Goal: Task Accomplishment & Management: Use online tool/utility

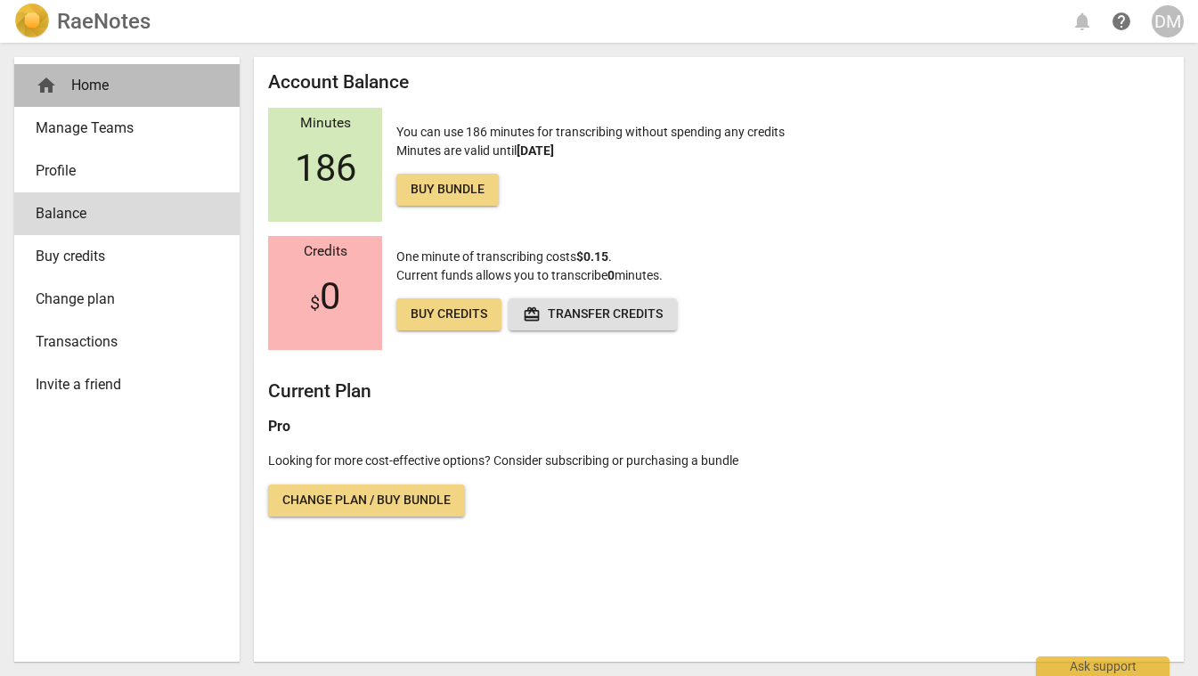
click at [97, 80] on div "home Home" at bounding box center [120, 85] width 168 height 21
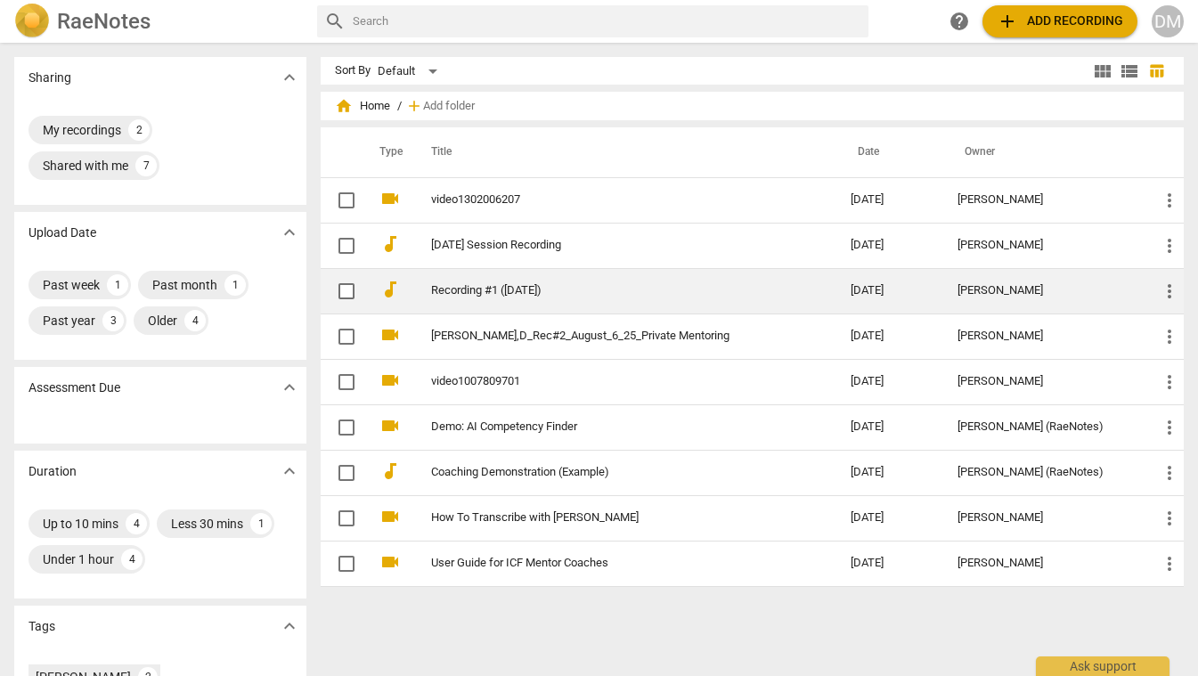
click at [520, 288] on link "Recording #1 ([DATE])" at bounding box center [609, 290] width 356 height 13
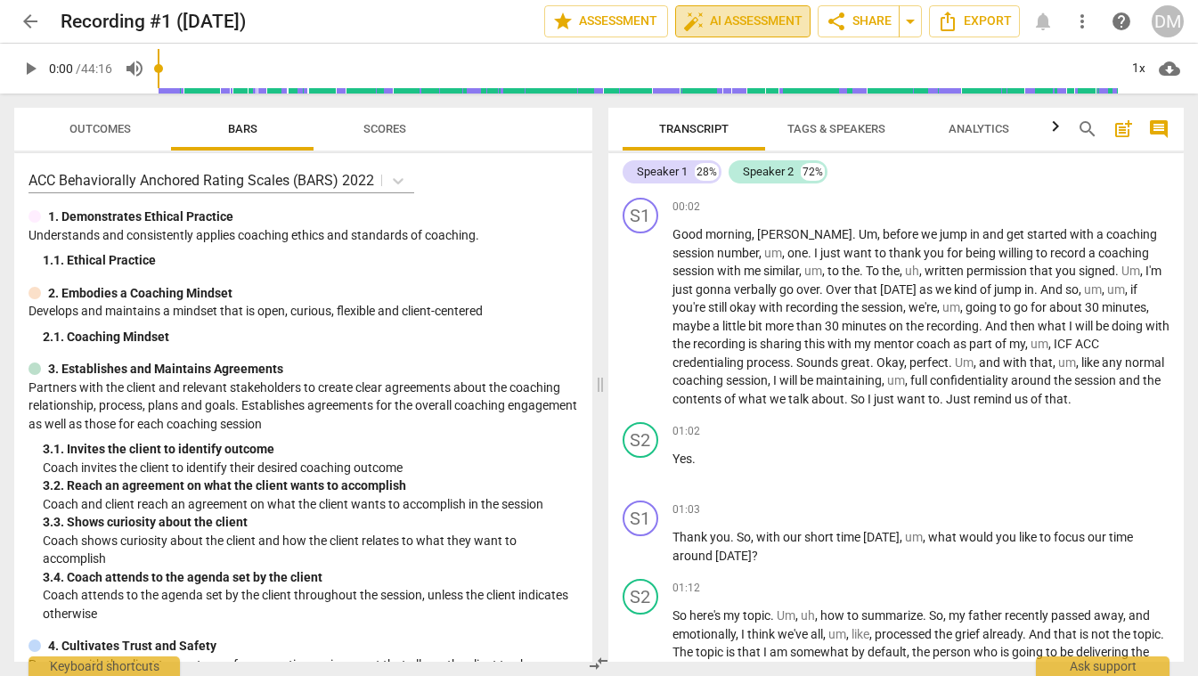
click at [756, 21] on span "auto_fix_high AI Assessment" at bounding box center [742, 21] width 119 height 21
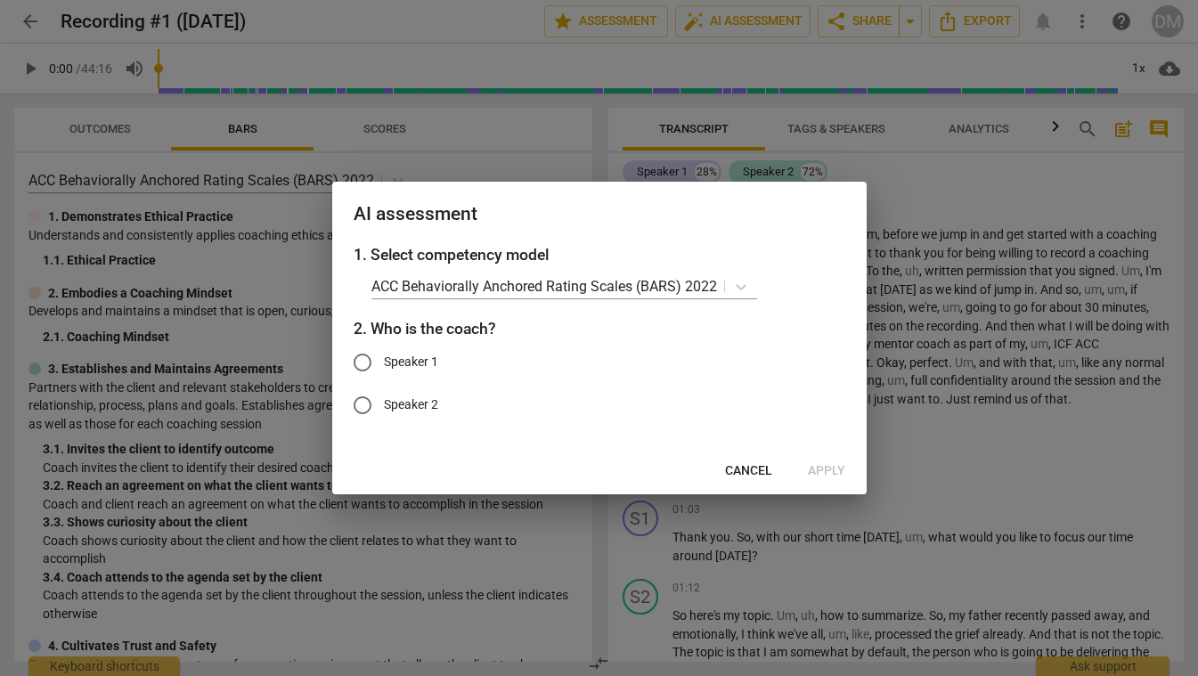
click at [748, 471] on span "Cancel" at bounding box center [748, 471] width 47 height 18
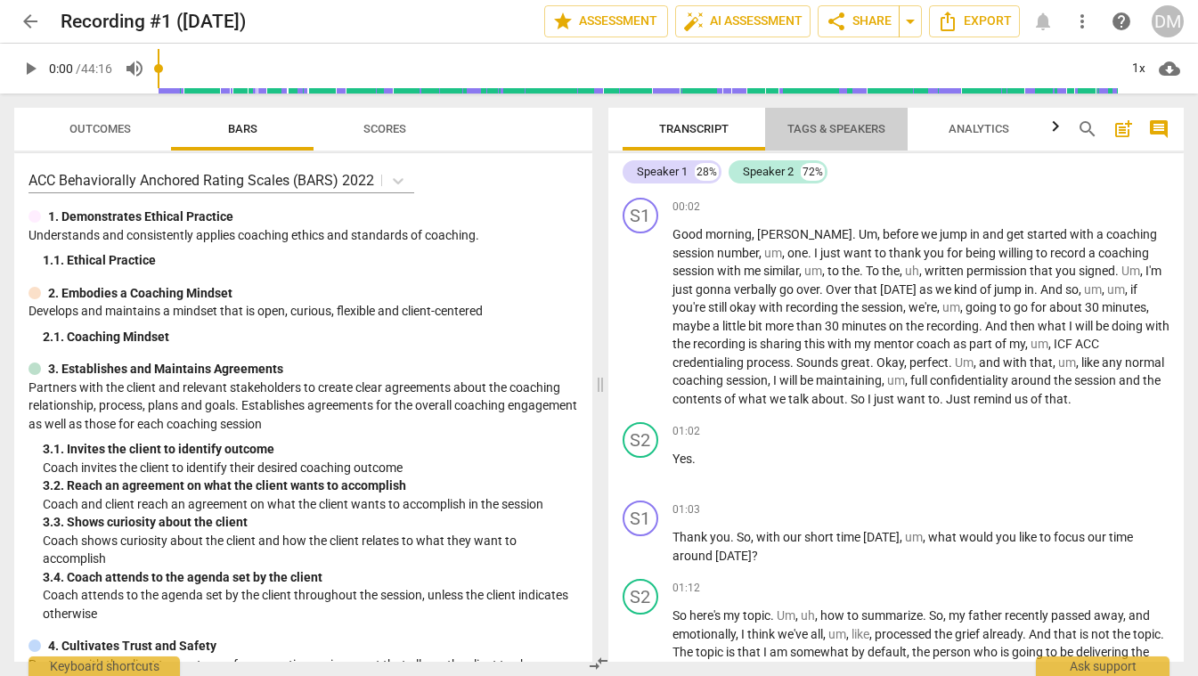
click at [833, 126] on span "Tags & Speakers" at bounding box center [837, 128] width 98 height 13
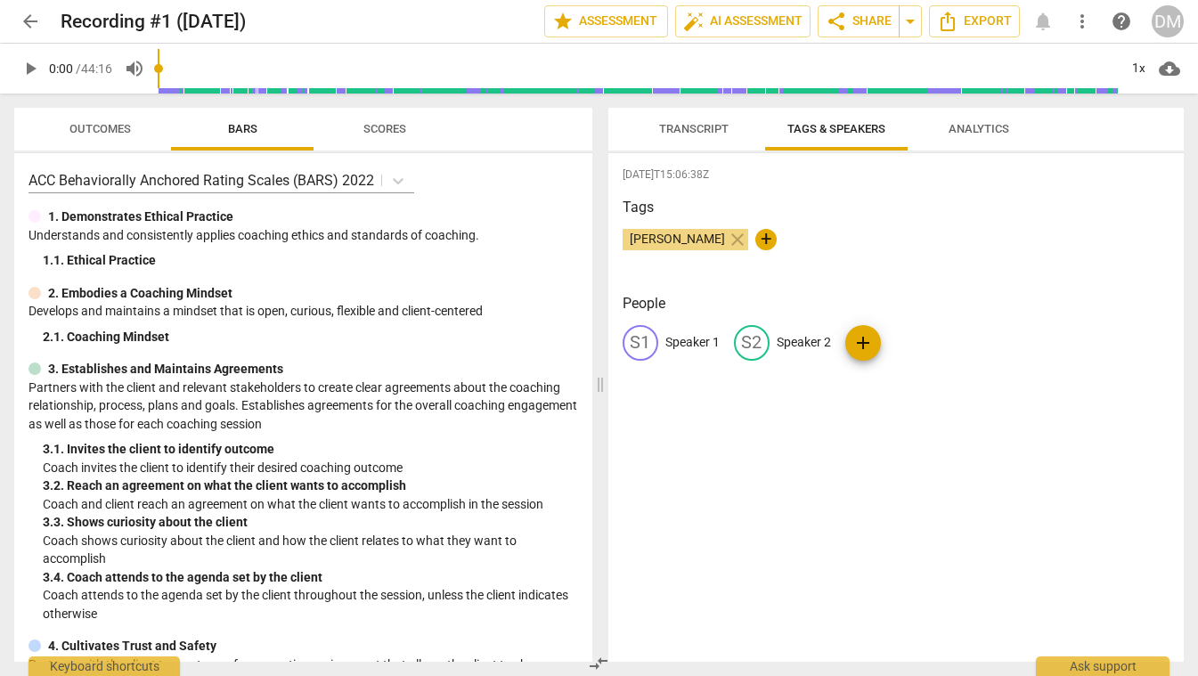
click at [703, 339] on p "Speaker 1" at bounding box center [693, 342] width 54 height 19
type input "[PERSON_NAME]"
click at [907, 335] on p "Speaker 2" at bounding box center [920, 342] width 54 height 19
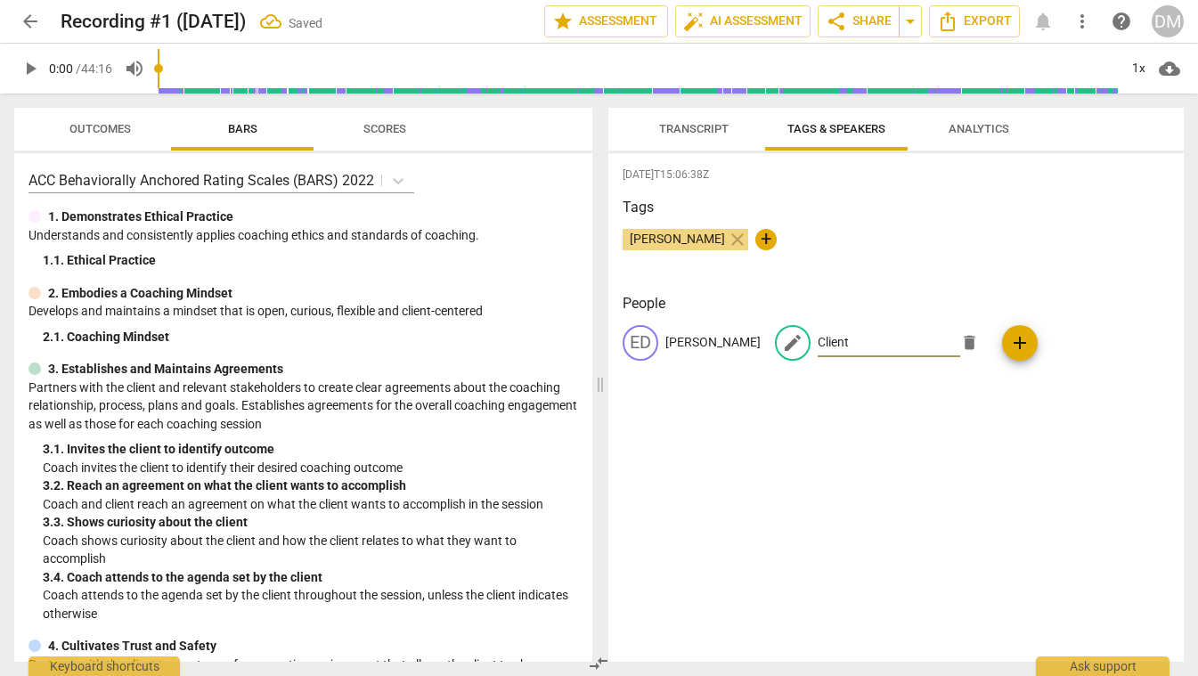
type input "Client"
click at [1128, 455] on div "2025-08-20T15:06:38Z Tags Edward Kim close + People ED Edward edit Client delet…" at bounding box center [897, 407] width 577 height 509
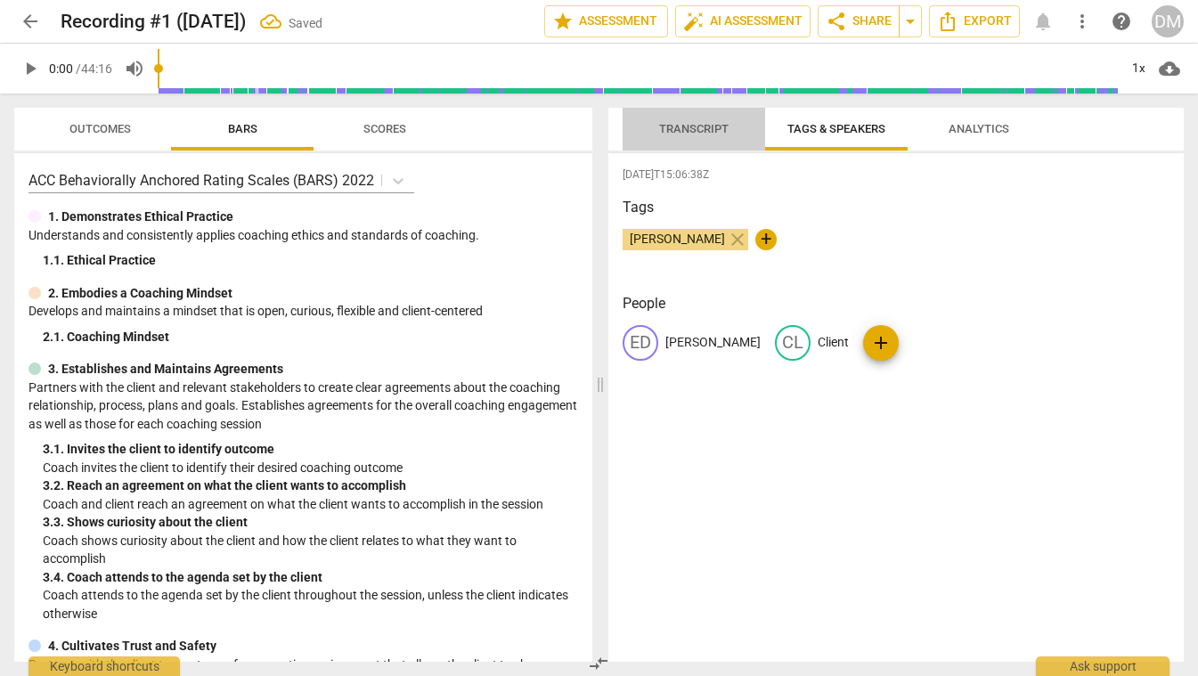
click at [696, 123] on span "Transcript" at bounding box center [694, 128] width 70 height 13
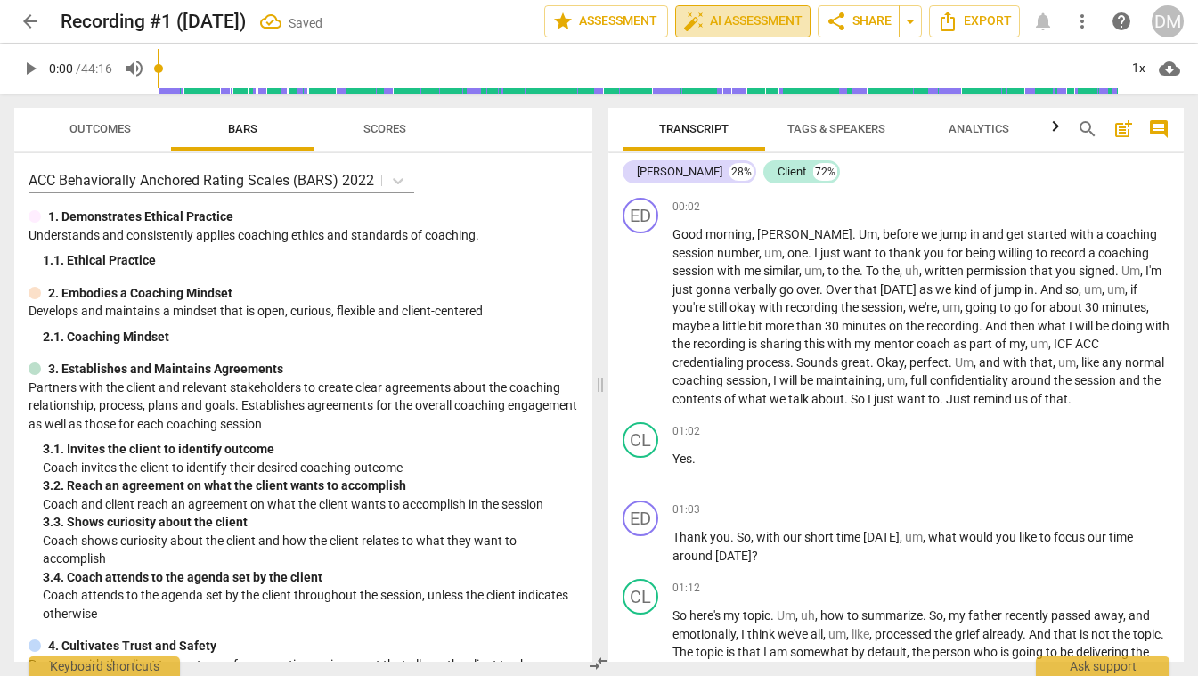
click at [751, 19] on span "auto_fix_high AI Assessment" at bounding box center [742, 21] width 119 height 21
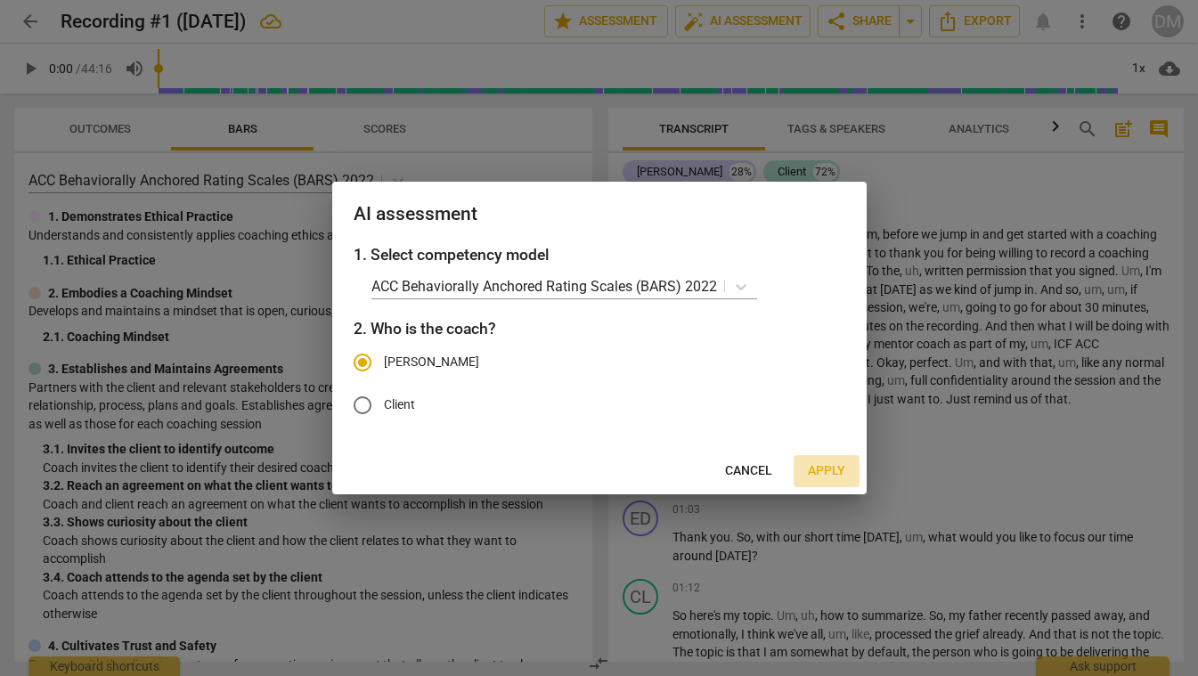
click at [831, 466] on span "Apply" at bounding box center [826, 471] width 37 height 18
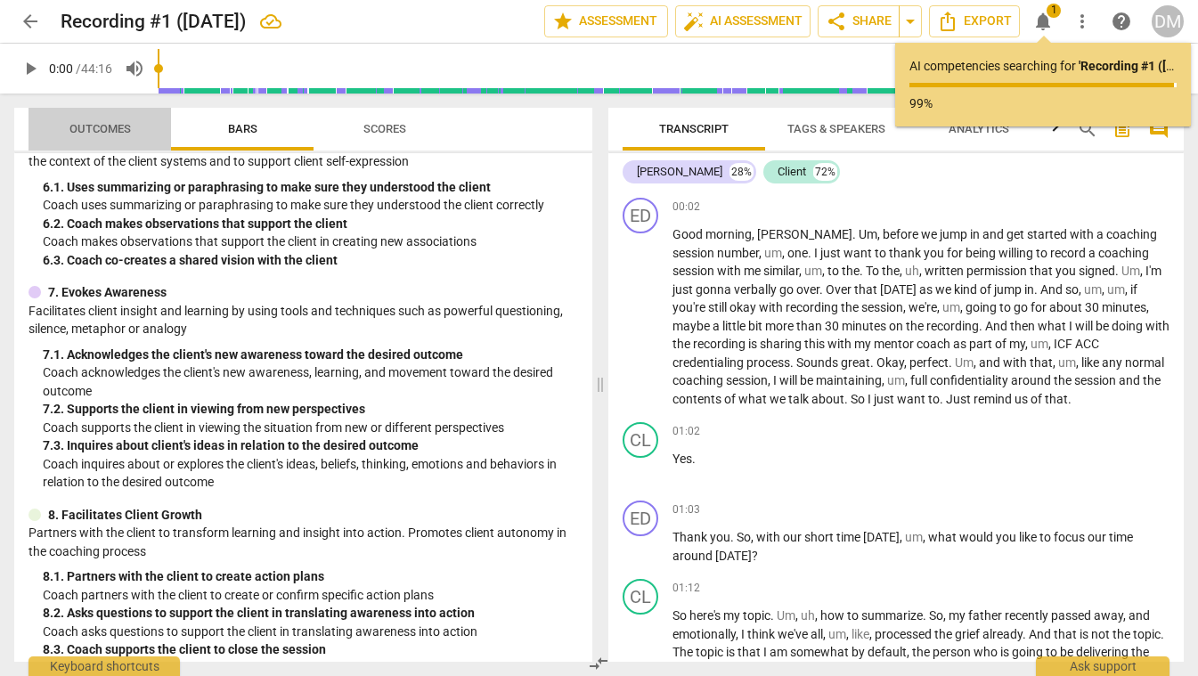
click at [124, 127] on span "Outcomes" at bounding box center [100, 128] width 61 height 13
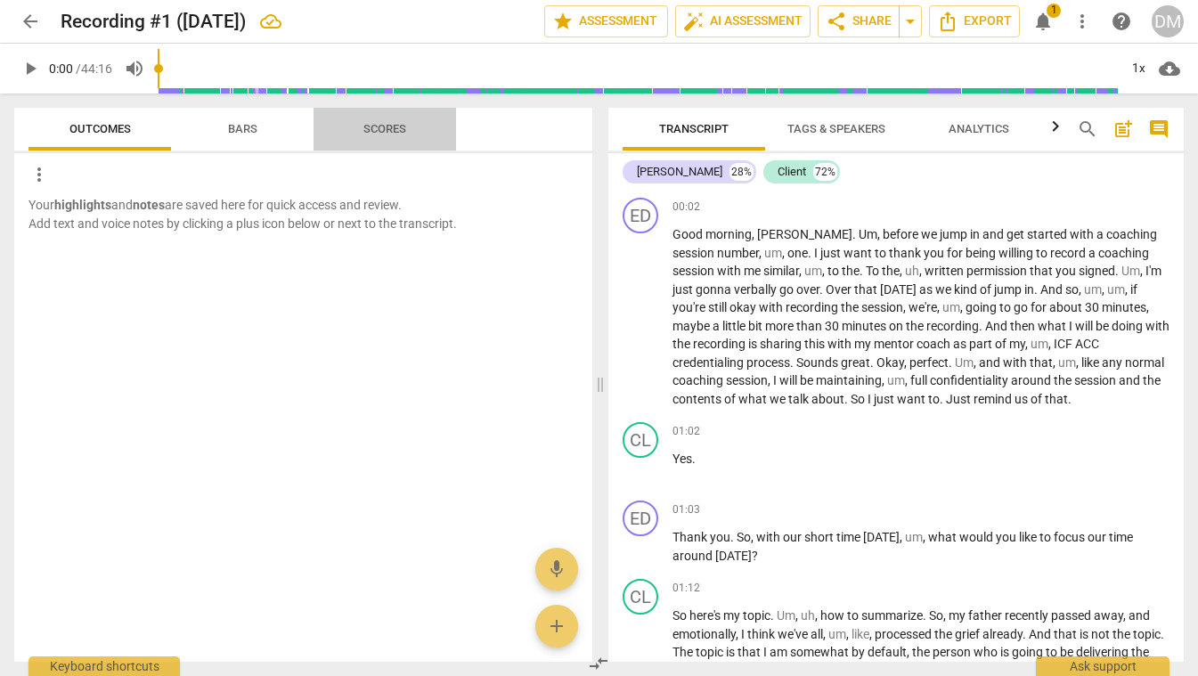
click at [388, 127] on span "Scores" at bounding box center [385, 128] width 43 height 13
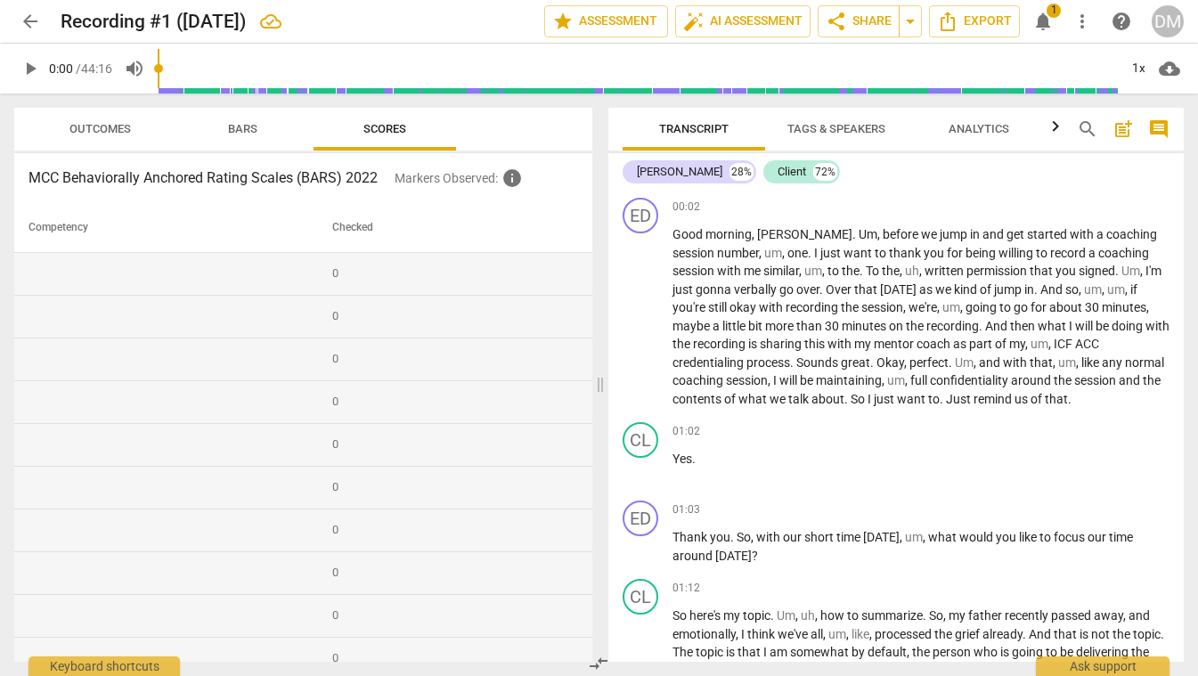
click at [83, 124] on span "Outcomes" at bounding box center [100, 128] width 61 height 13
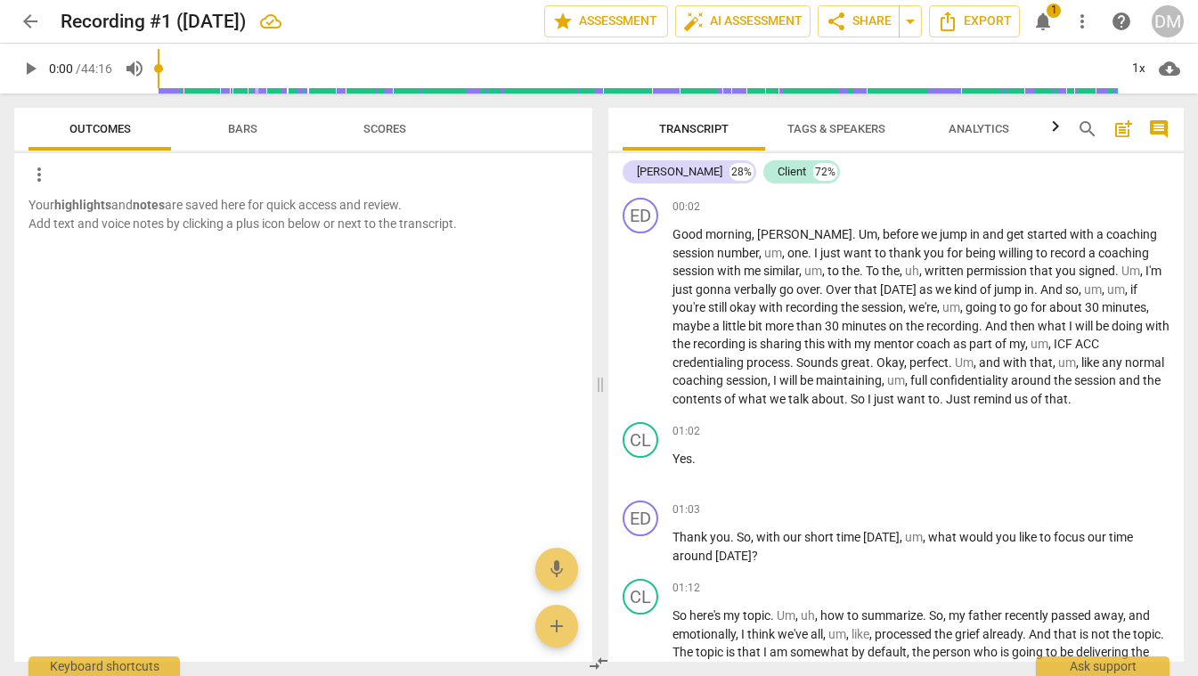
click at [233, 128] on span "Bars" at bounding box center [242, 128] width 29 height 13
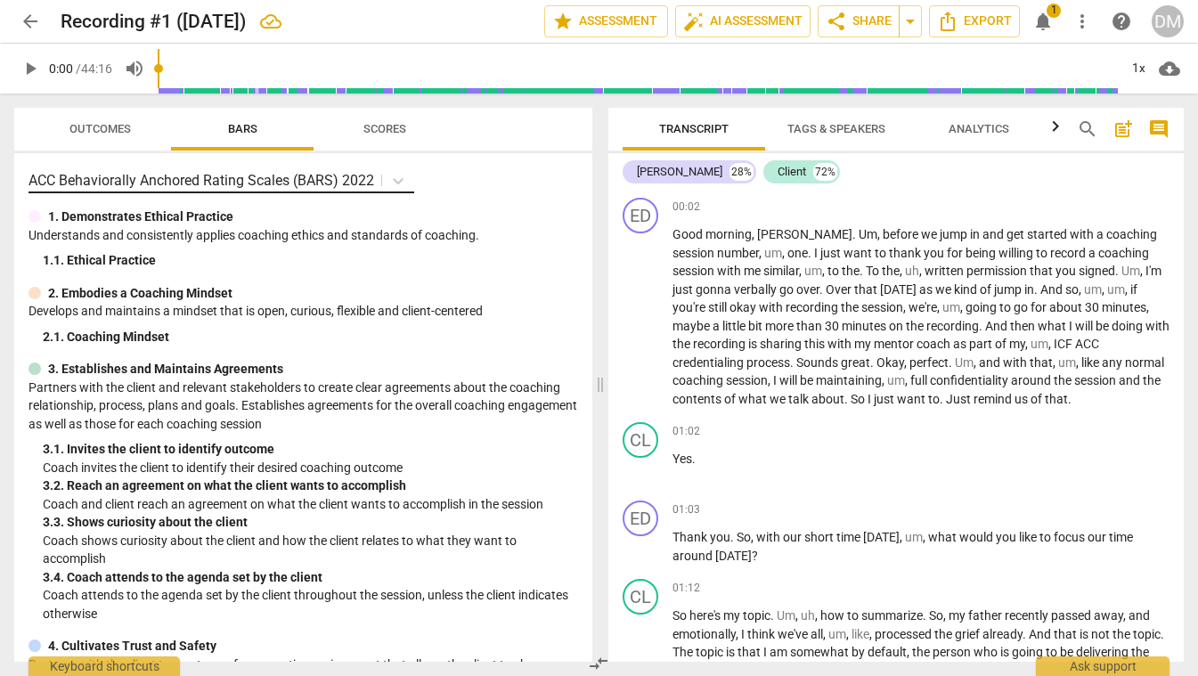
click at [361, 174] on p "ACC Behaviorally Anchored Rating Scales (BARS) 2022" at bounding box center [202, 180] width 346 height 20
click at [490, 188] on div "ACC Behaviorally Anchored Rating Scales (BARS) 2022" at bounding box center [304, 181] width 550 height 26
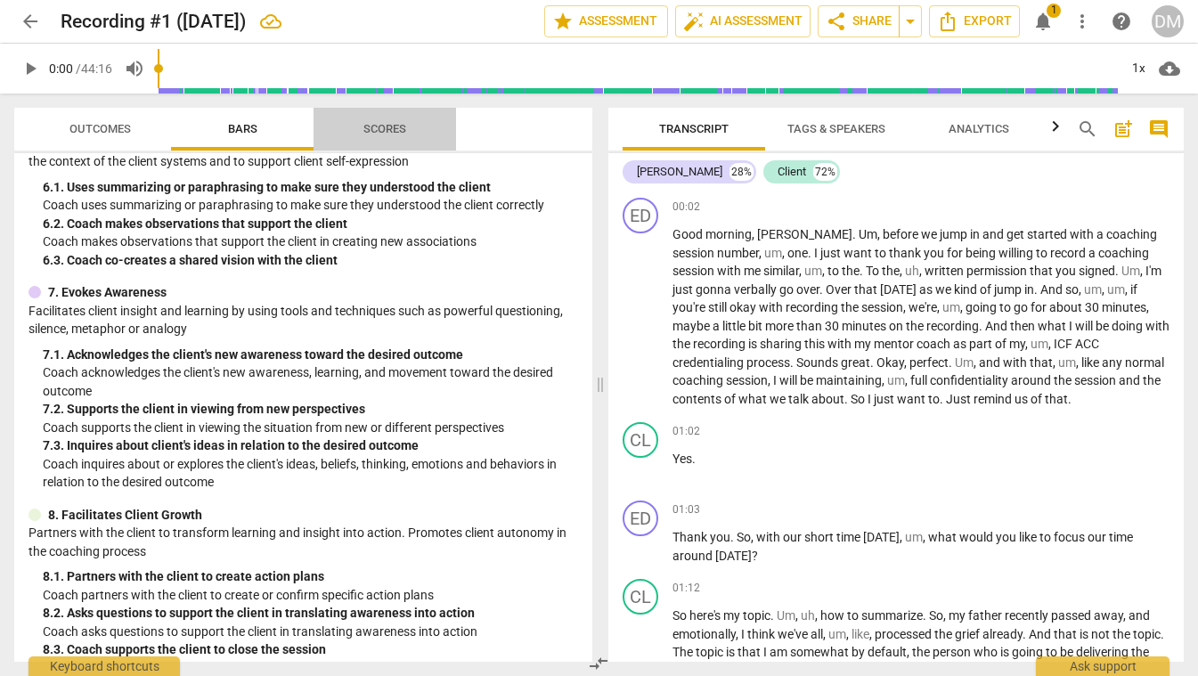
click at [389, 125] on span "Scores" at bounding box center [385, 128] width 43 height 13
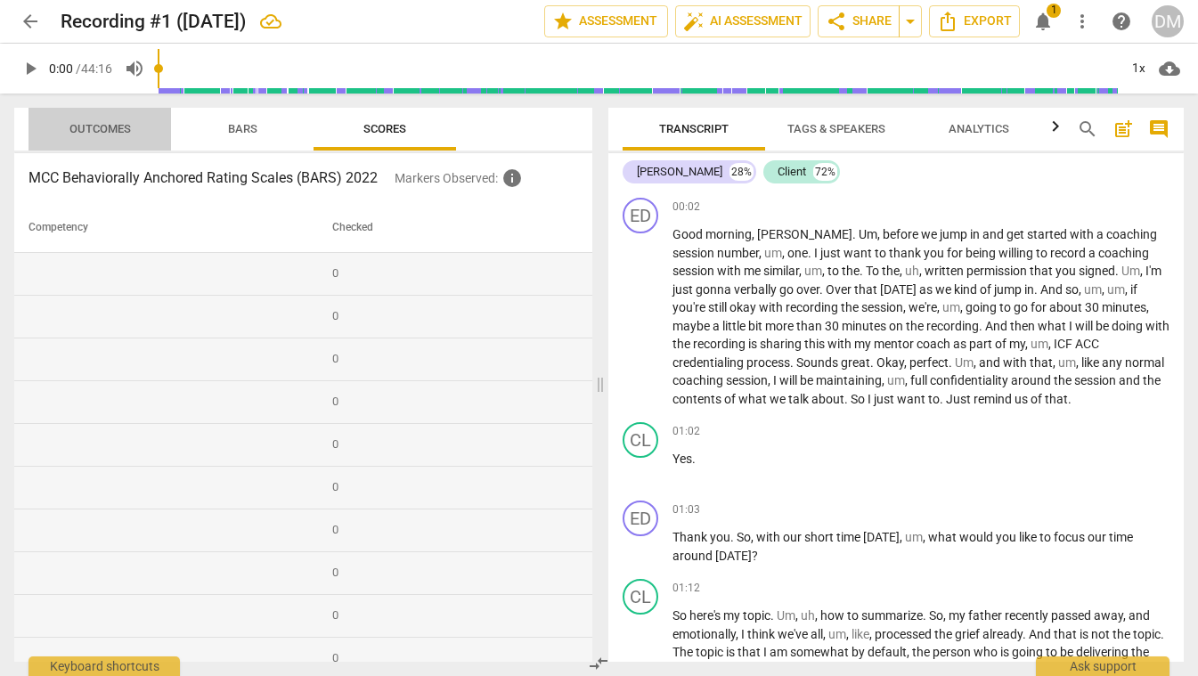
click at [97, 124] on span "Outcomes" at bounding box center [100, 128] width 61 height 13
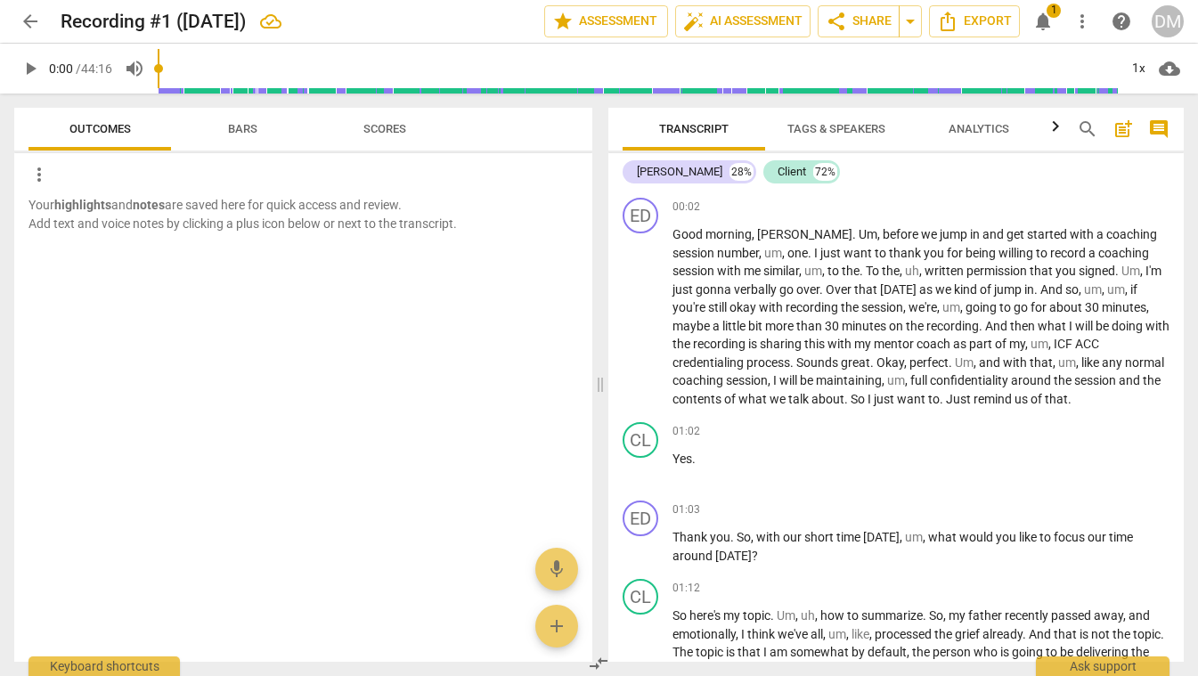
click at [250, 127] on span "Bars" at bounding box center [242, 128] width 29 height 13
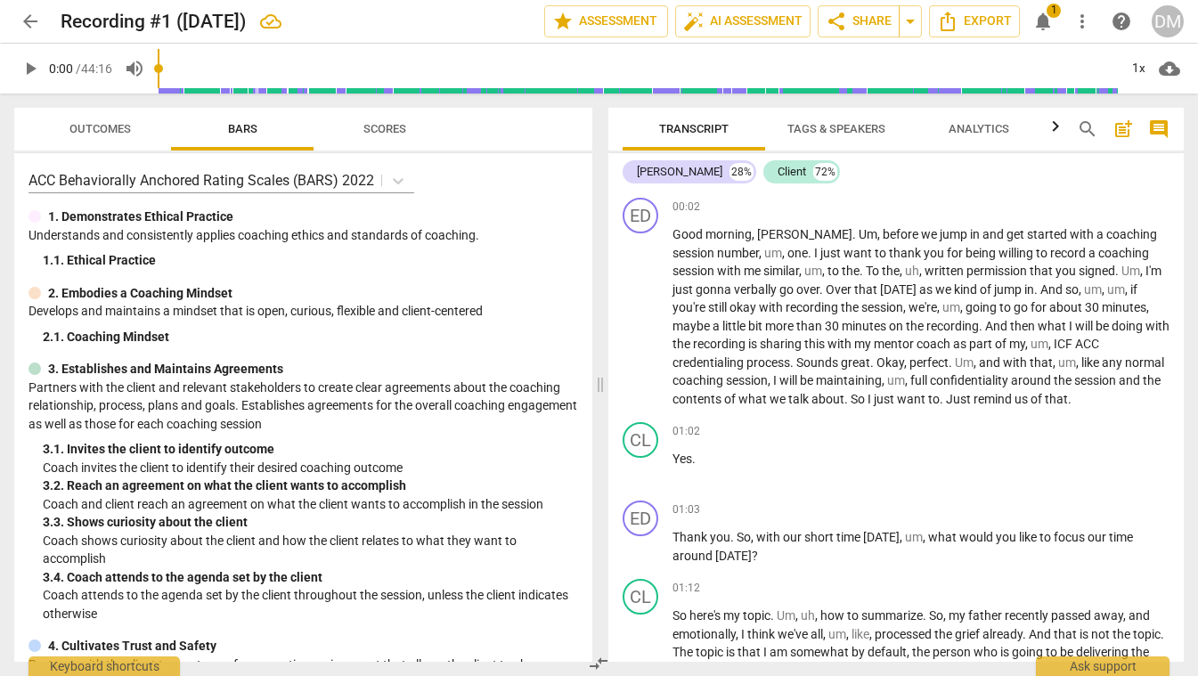
click at [374, 127] on span "Scores" at bounding box center [385, 128] width 43 height 13
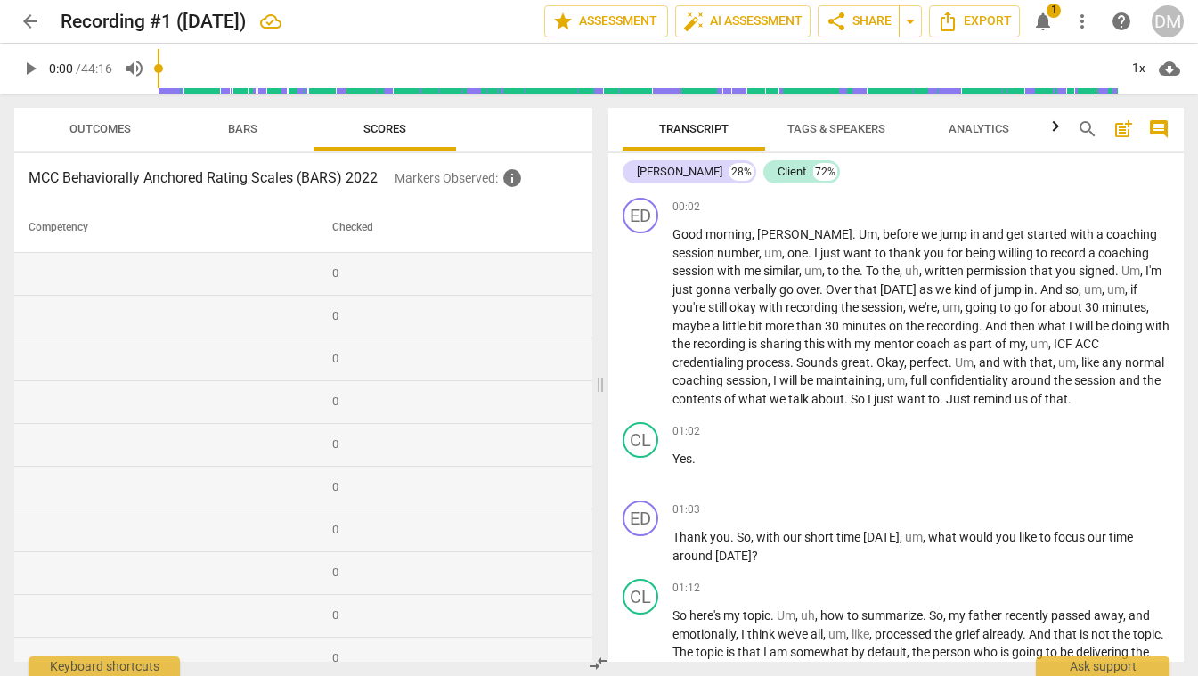
click at [331, 173] on h3 "MCC Behaviorally Anchored Rating Scales (BARS) 2022" at bounding box center [212, 178] width 366 height 21
click at [235, 122] on span "Bars" at bounding box center [242, 128] width 29 height 13
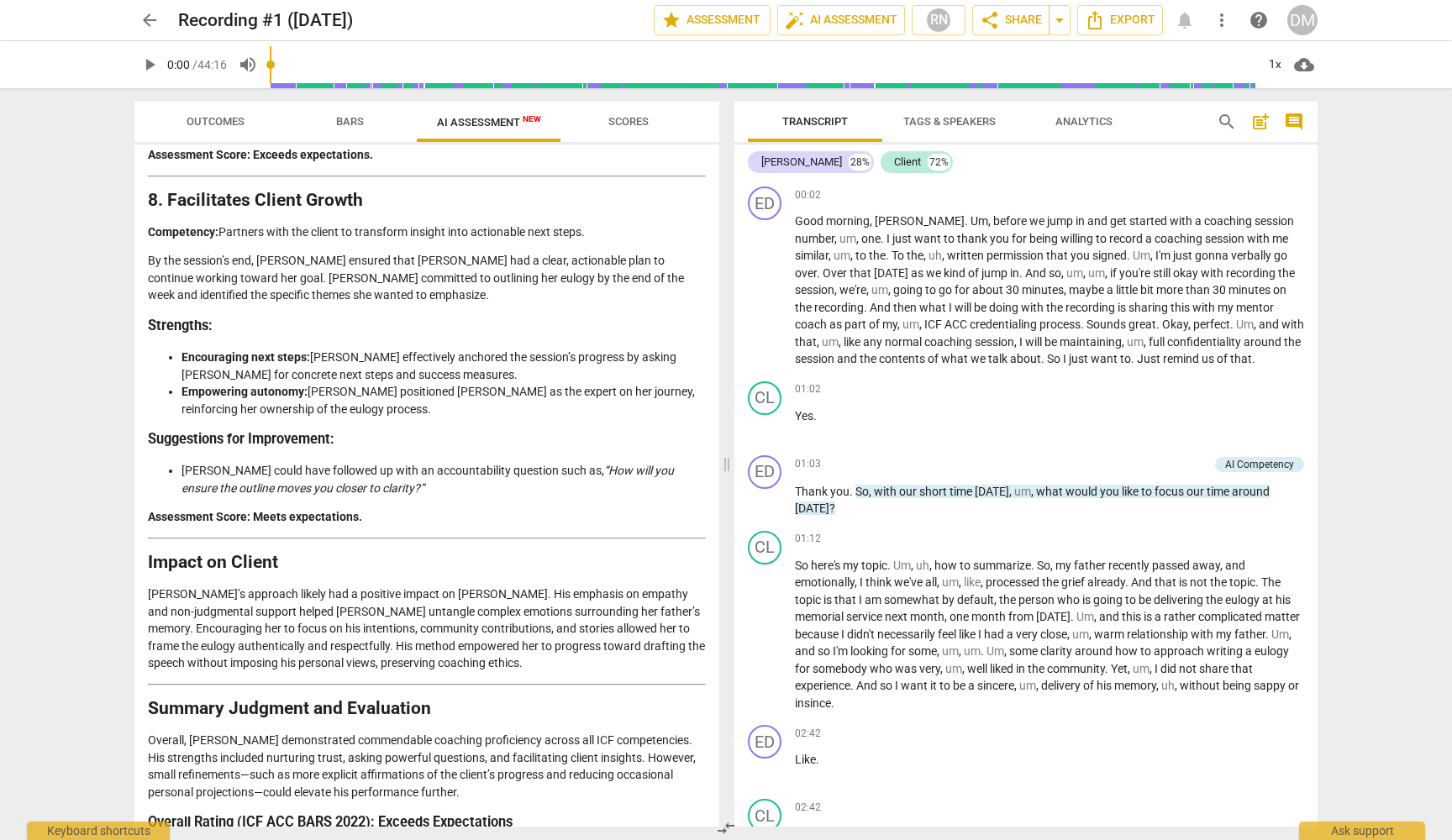
click at [142, 10] on span "arrow_back" at bounding box center [149, 20] width 20 height 20
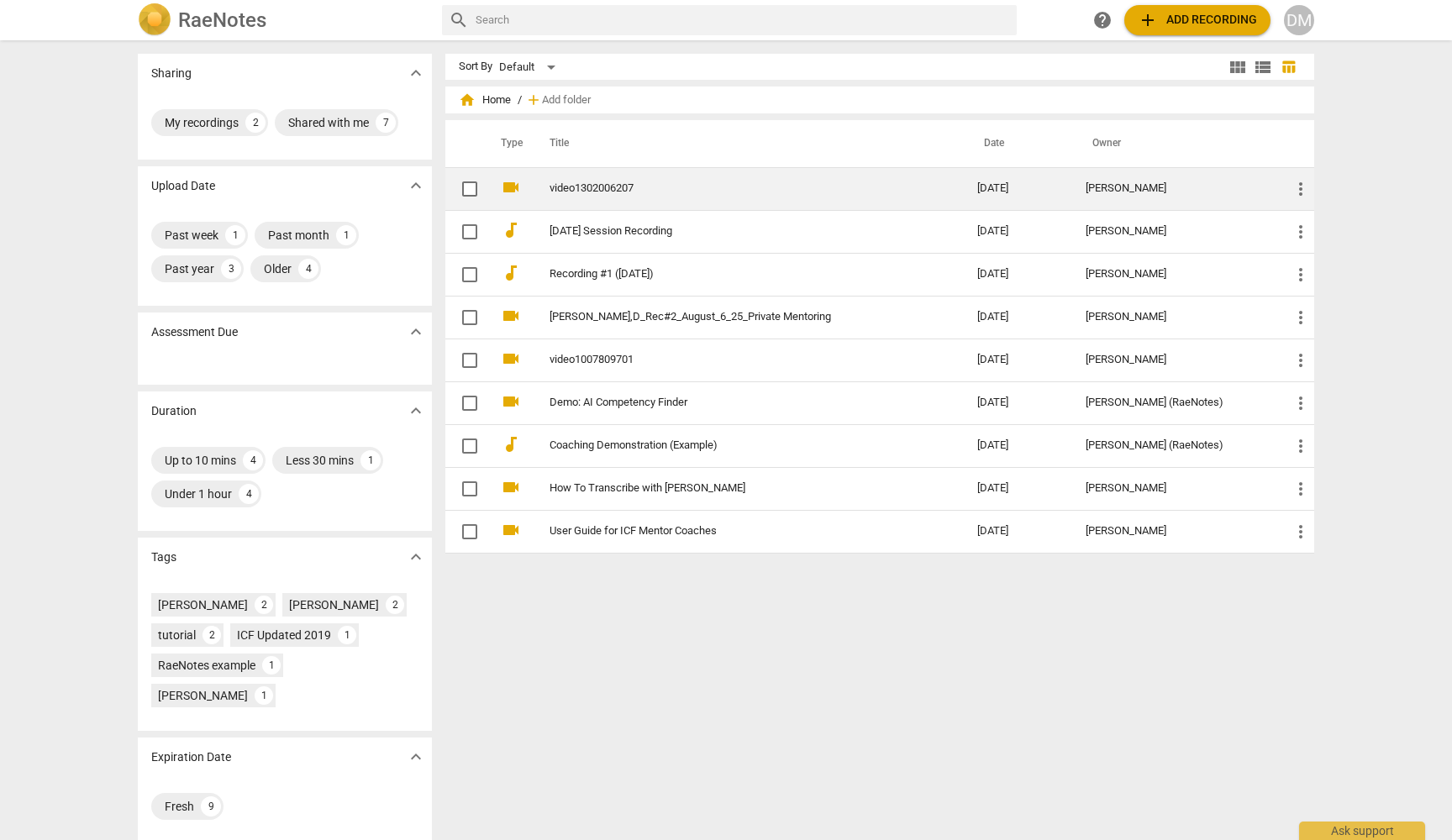
click at [619, 198] on td "video1302006207" at bounding box center [746, 188] width 435 height 42
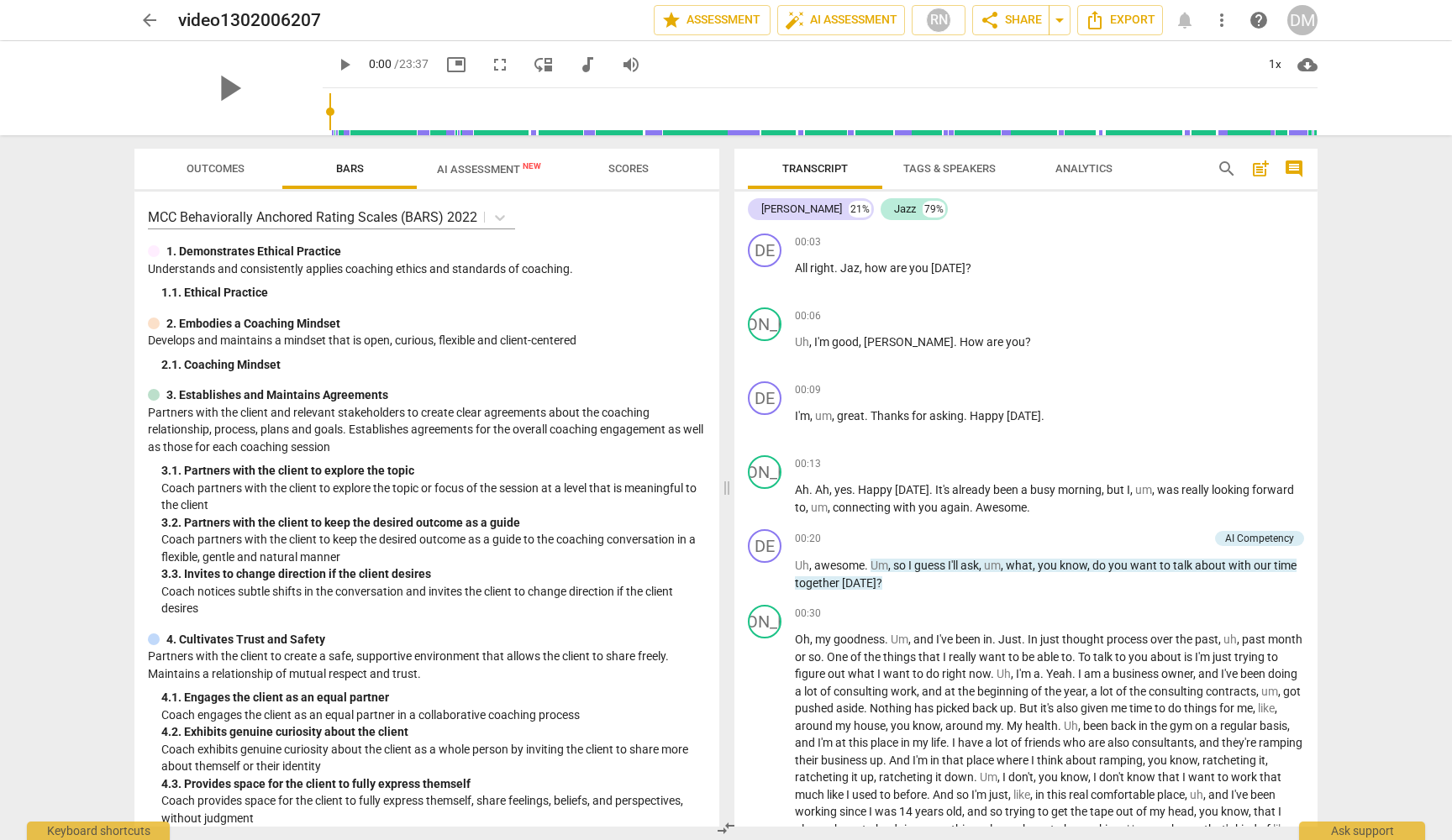
click at [474, 170] on span "AI Assessment New" at bounding box center [488, 169] width 104 height 12
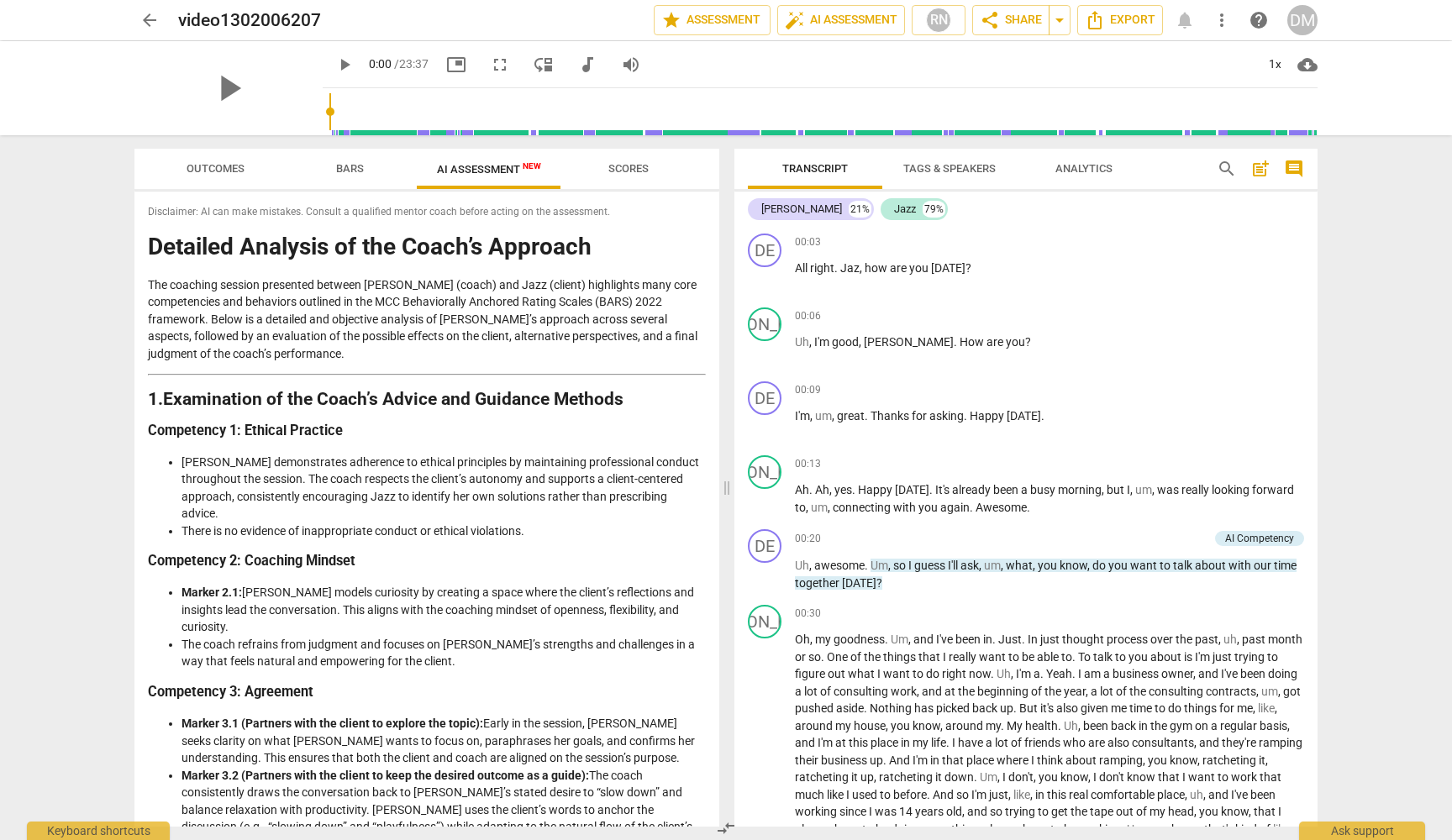
click at [632, 169] on span "Scores" at bounding box center [628, 168] width 41 height 12
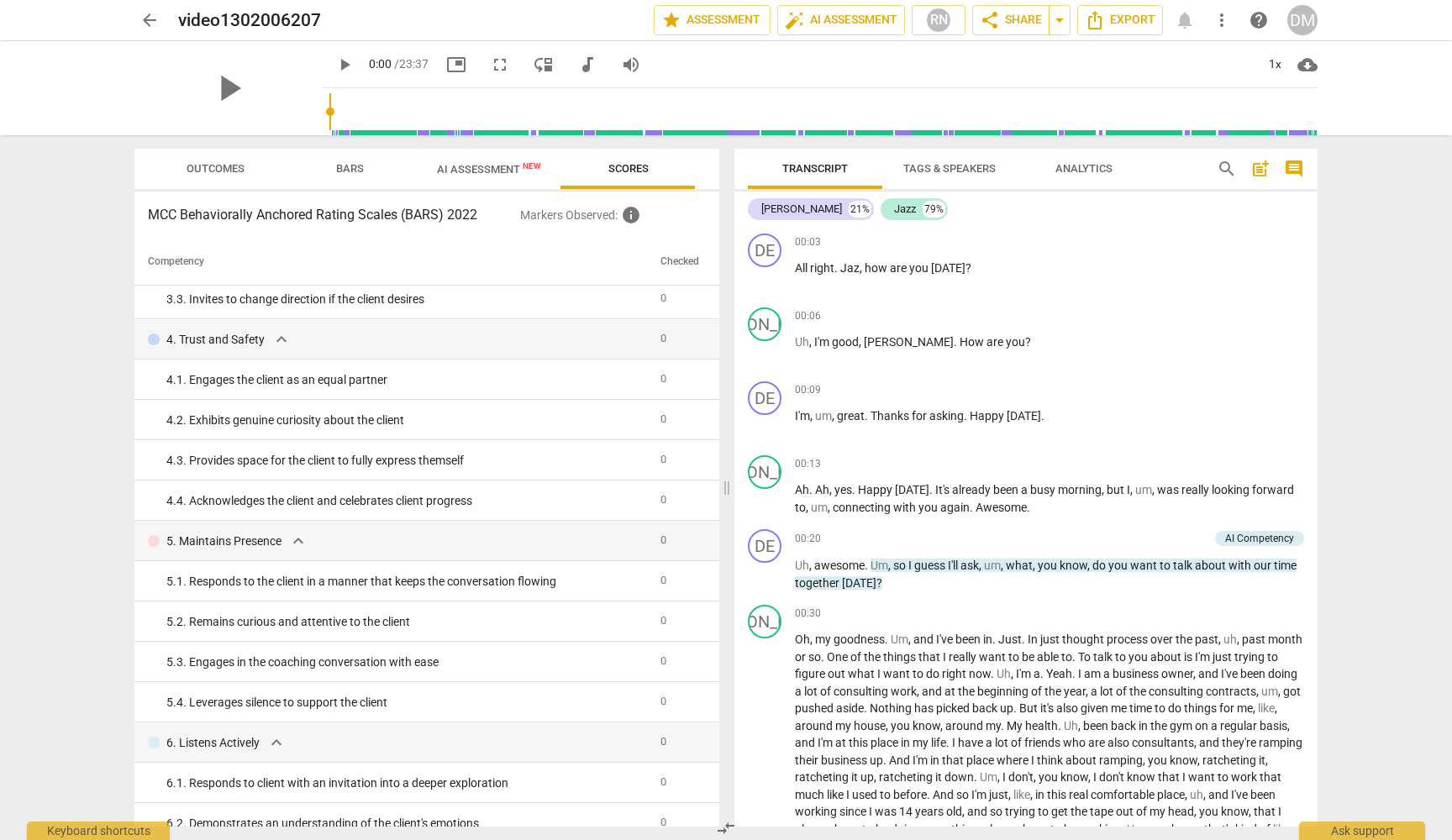
scroll to position [166, 0]
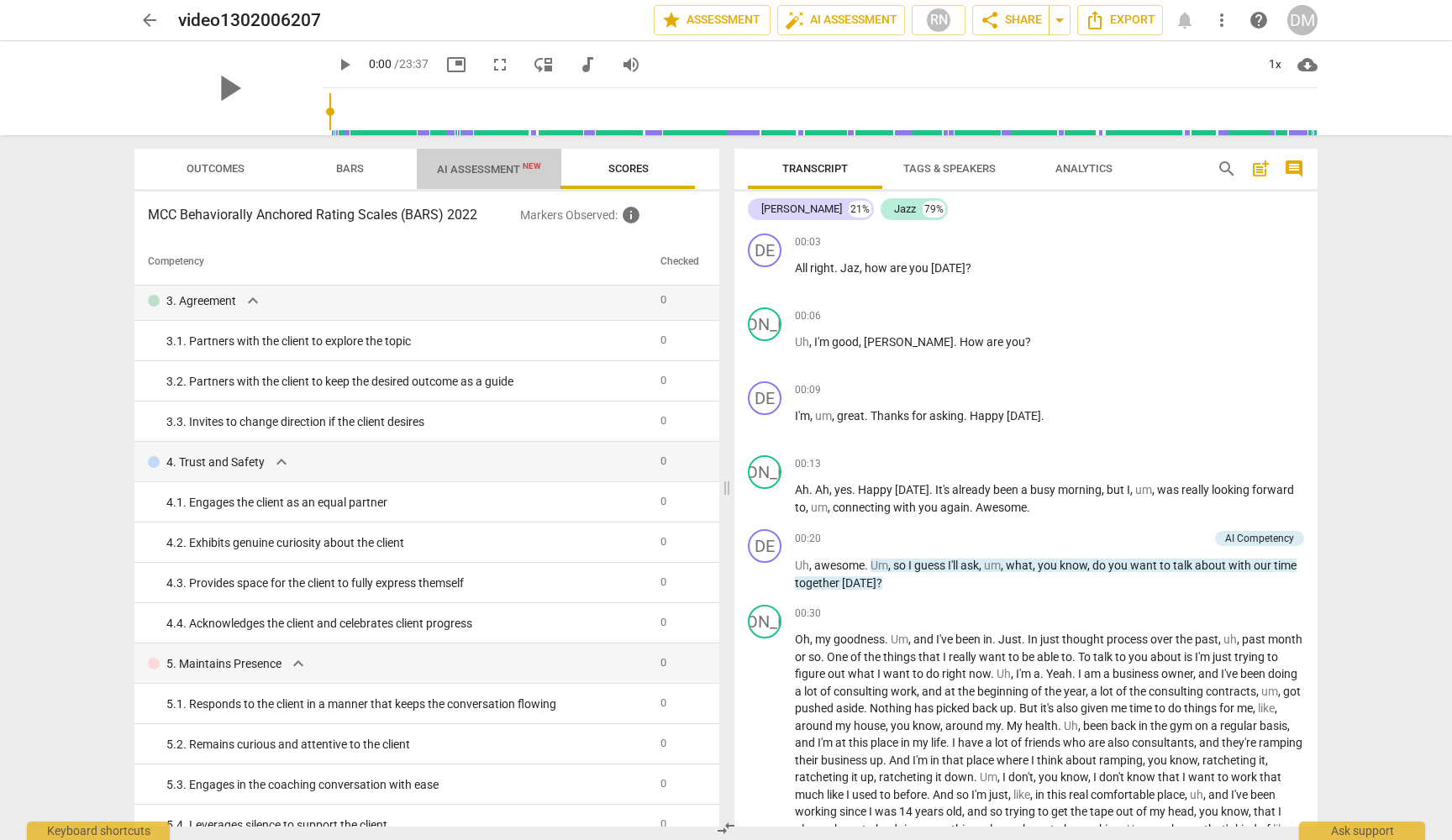
click at [478, 169] on span "AI Assessment New" at bounding box center [488, 169] width 104 height 12
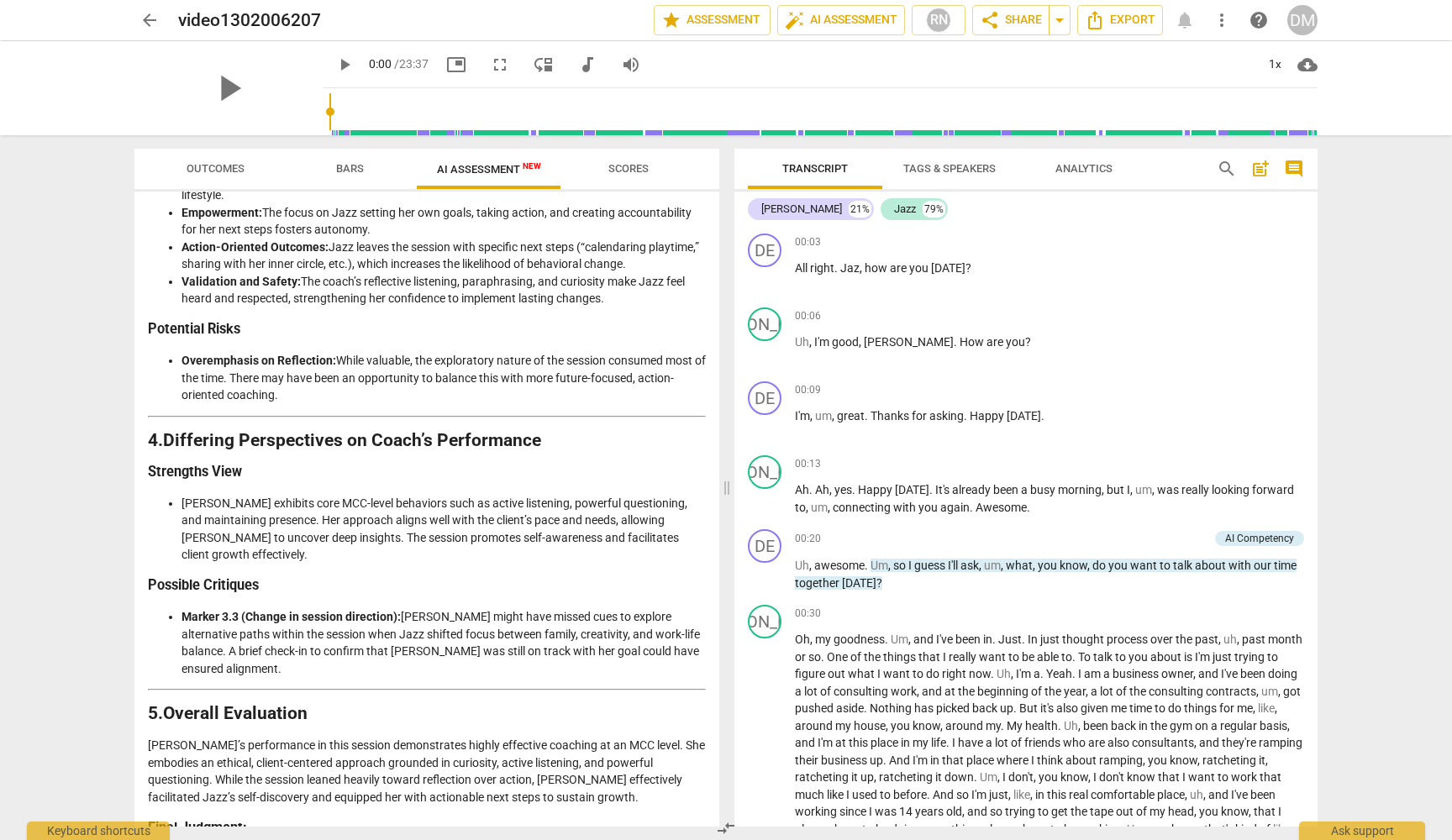
scroll to position [0, 0]
click at [150, 13] on span "arrow_back" at bounding box center [149, 20] width 20 height 20
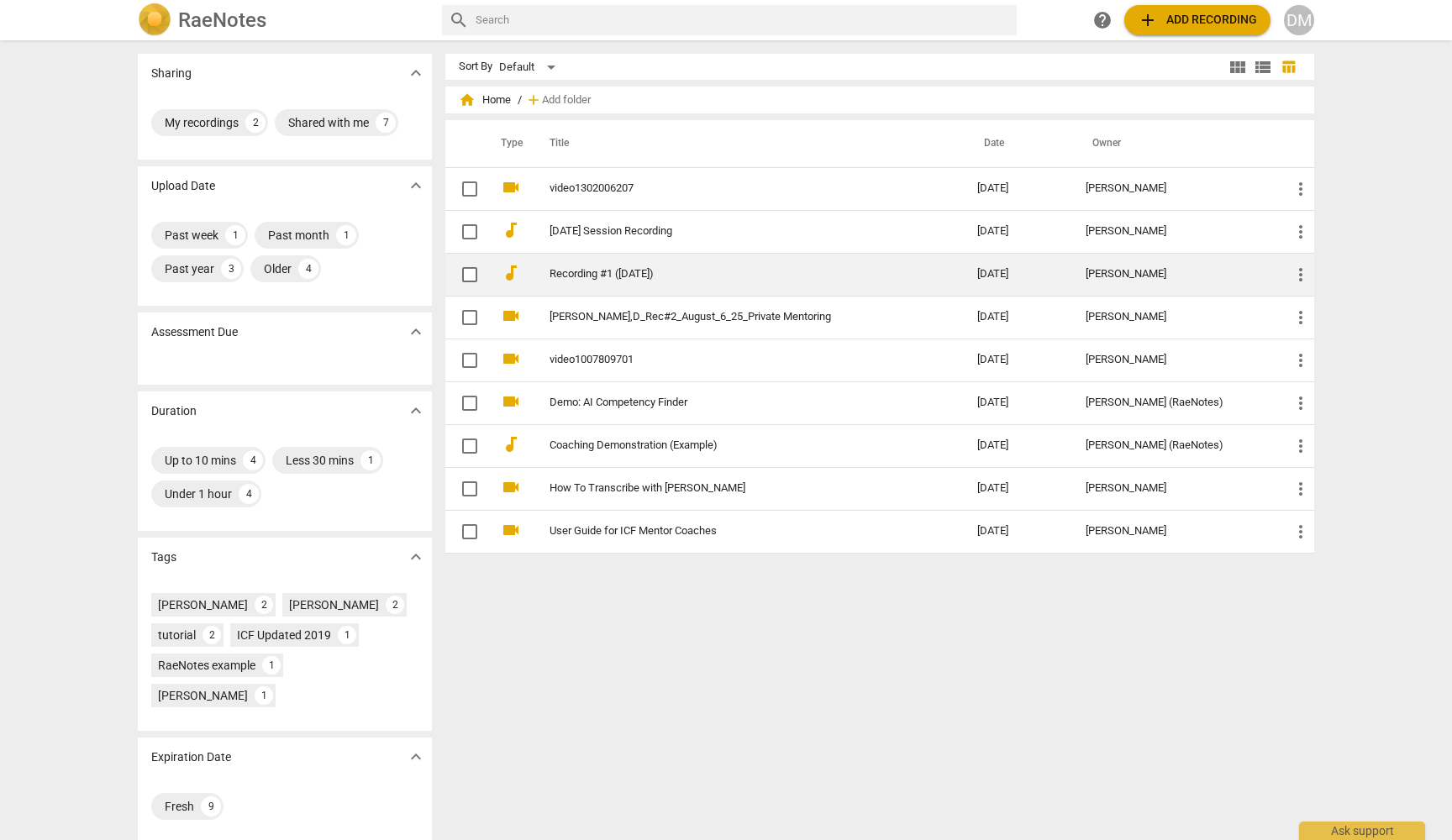
click at [635, 272] on link "Recording #1 ([DATE])" at bounding box center [733, 273] width 367 height 12
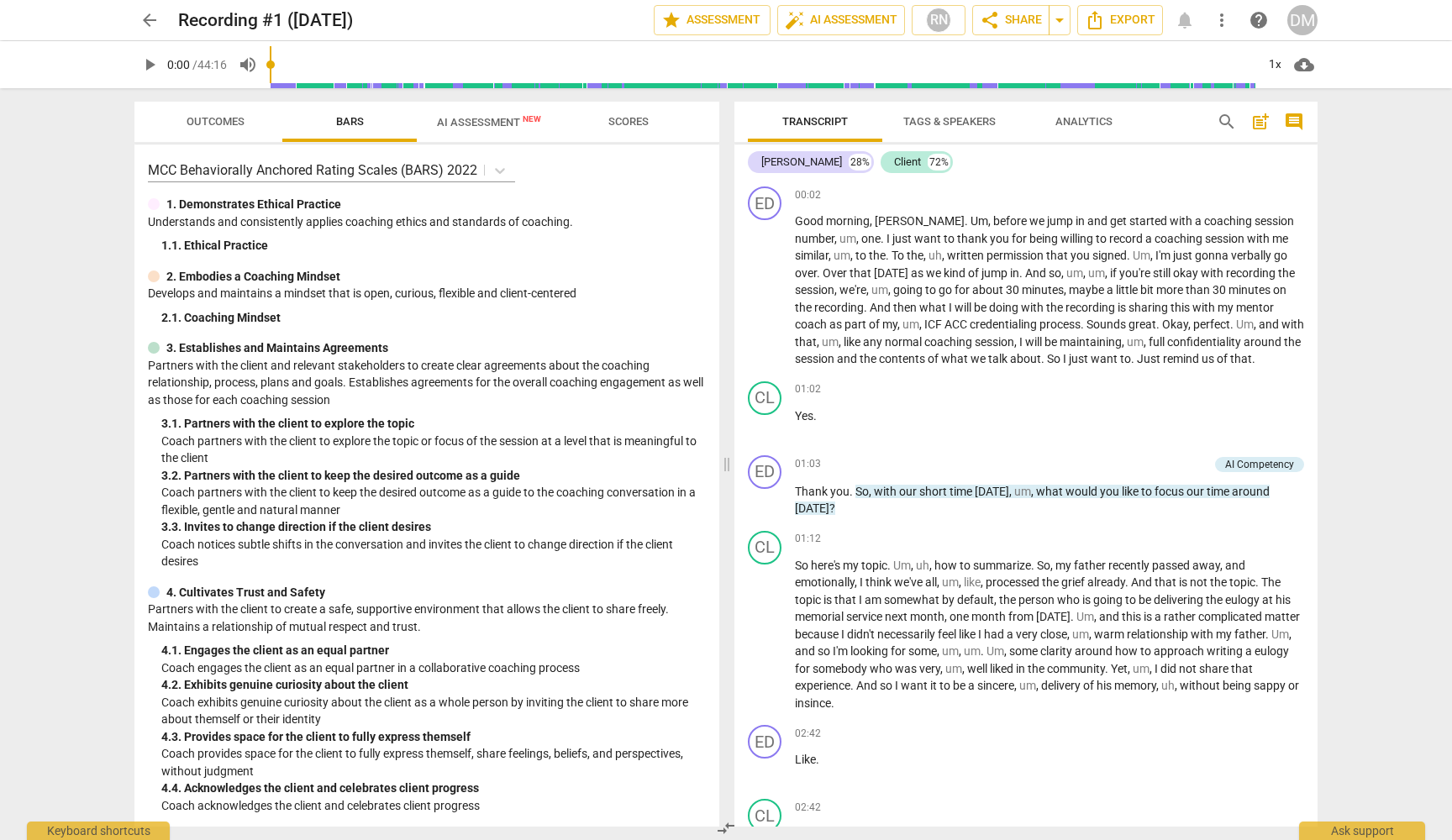
click at [478, 120] on span "AI Assessment New" at bounding box center [488, 122] width 104 height 12
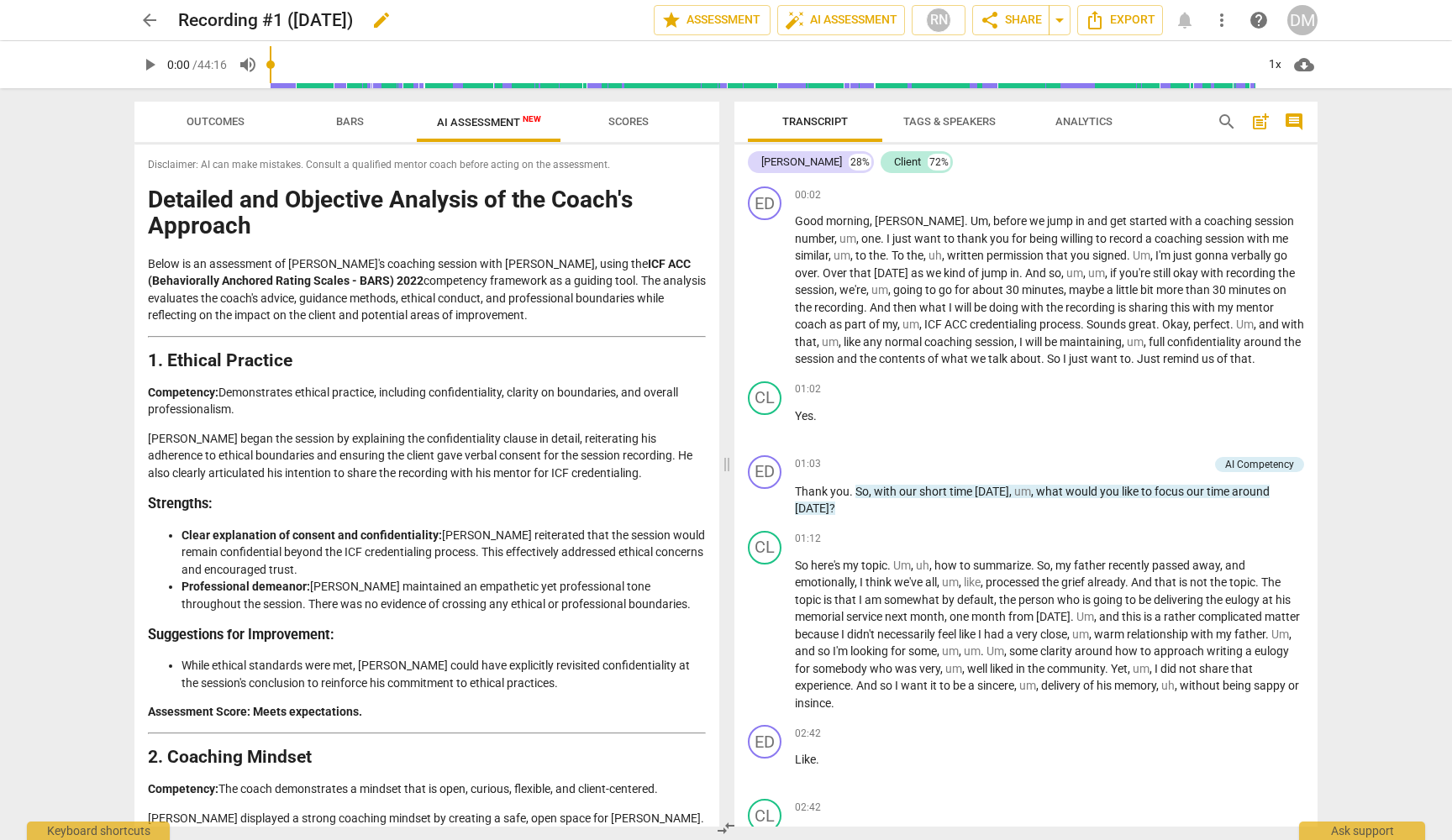
click at [222, 13] on h2 "Recording #1 ([DATE])" at bounding box center [265, 21] width 174 height 21
click at [145, 20] on span "arrow_back" at bounding box center [149, 20] width 20 height 20
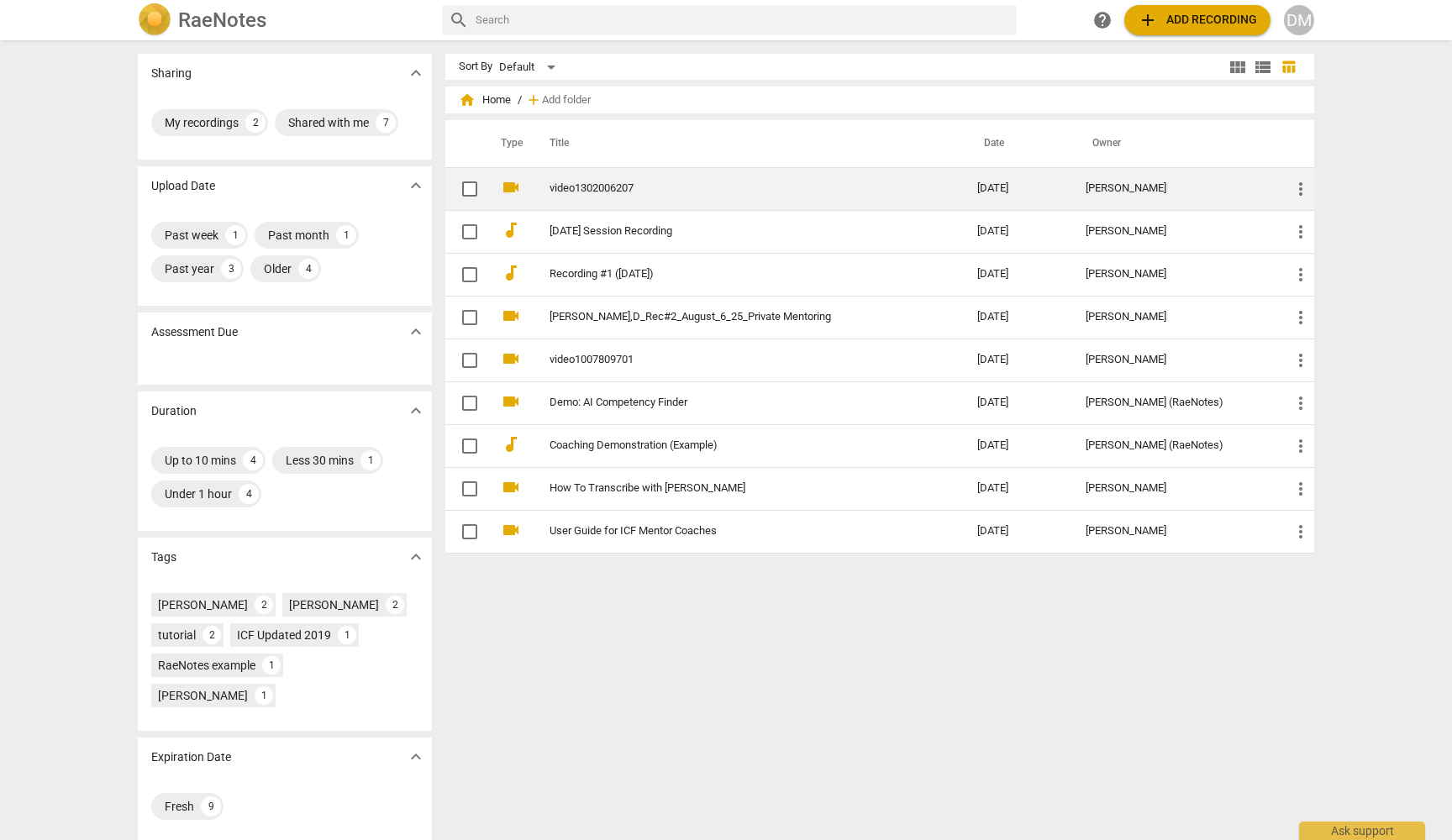
click at [1115, 197] on td "[PERSON_NAME]" at bounding box center [1174, 188] width 205 height 42
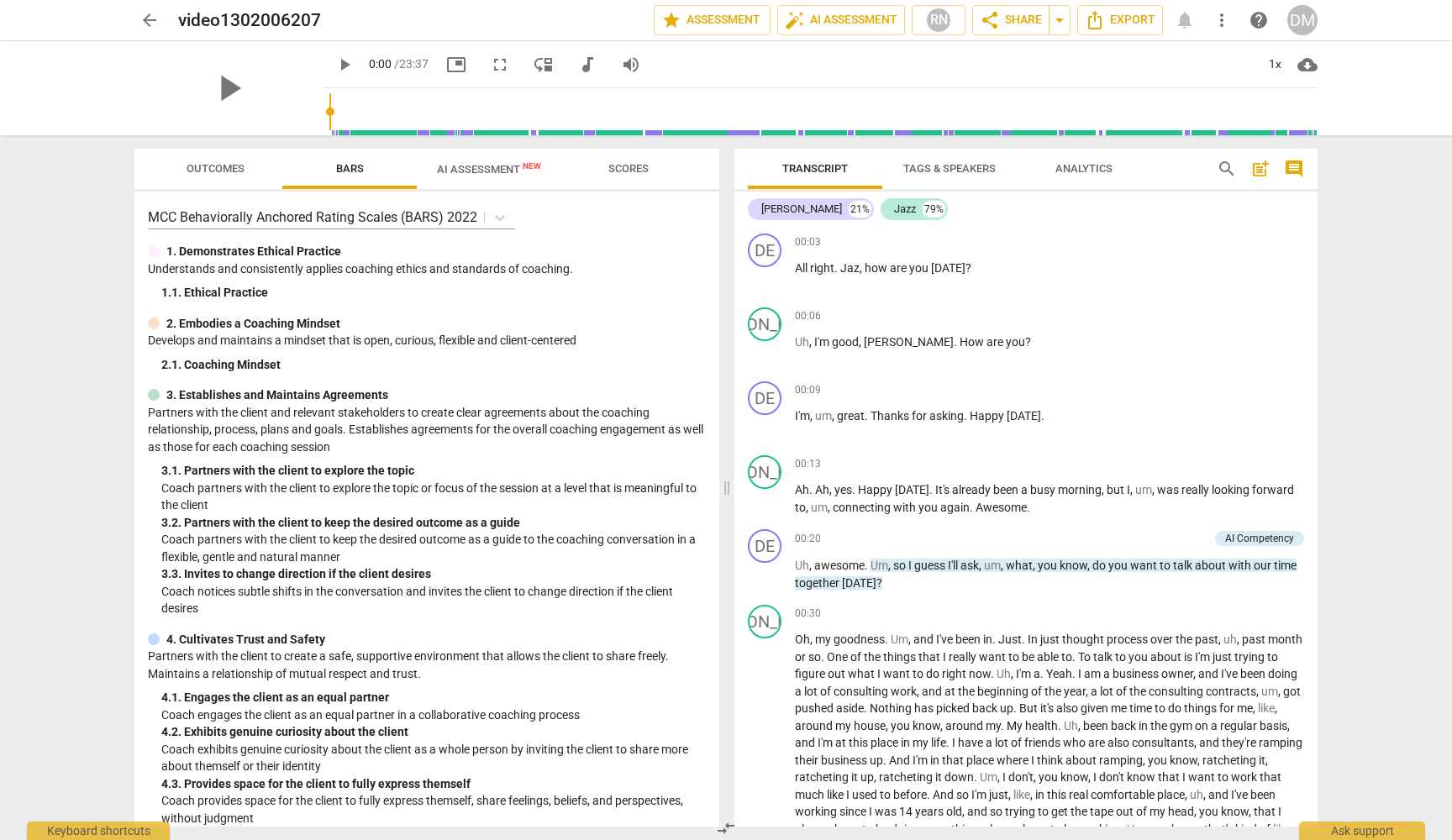
click at [482, 166] on span "AI Assessment New" at bounding box center [488, 169] width 104 height 12
